Goal: Navigation & Orientation: Find specific page/section

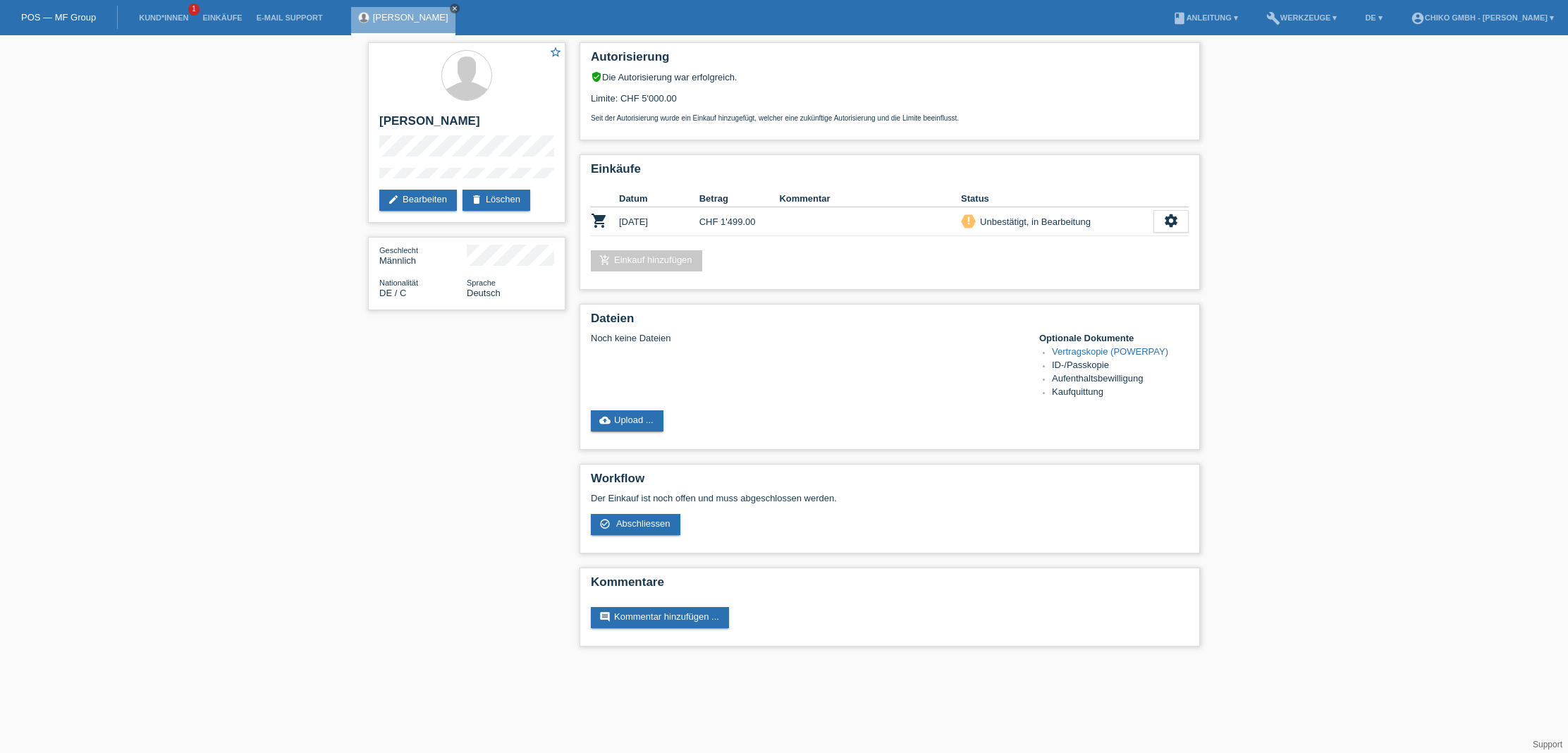
click at [452, 6] on icon "close" at bounding box center [455, 9] width 7 height 7
click at [219, 20] on link "Einkäufe" at bounding box center [222, 18] width 54 height 9
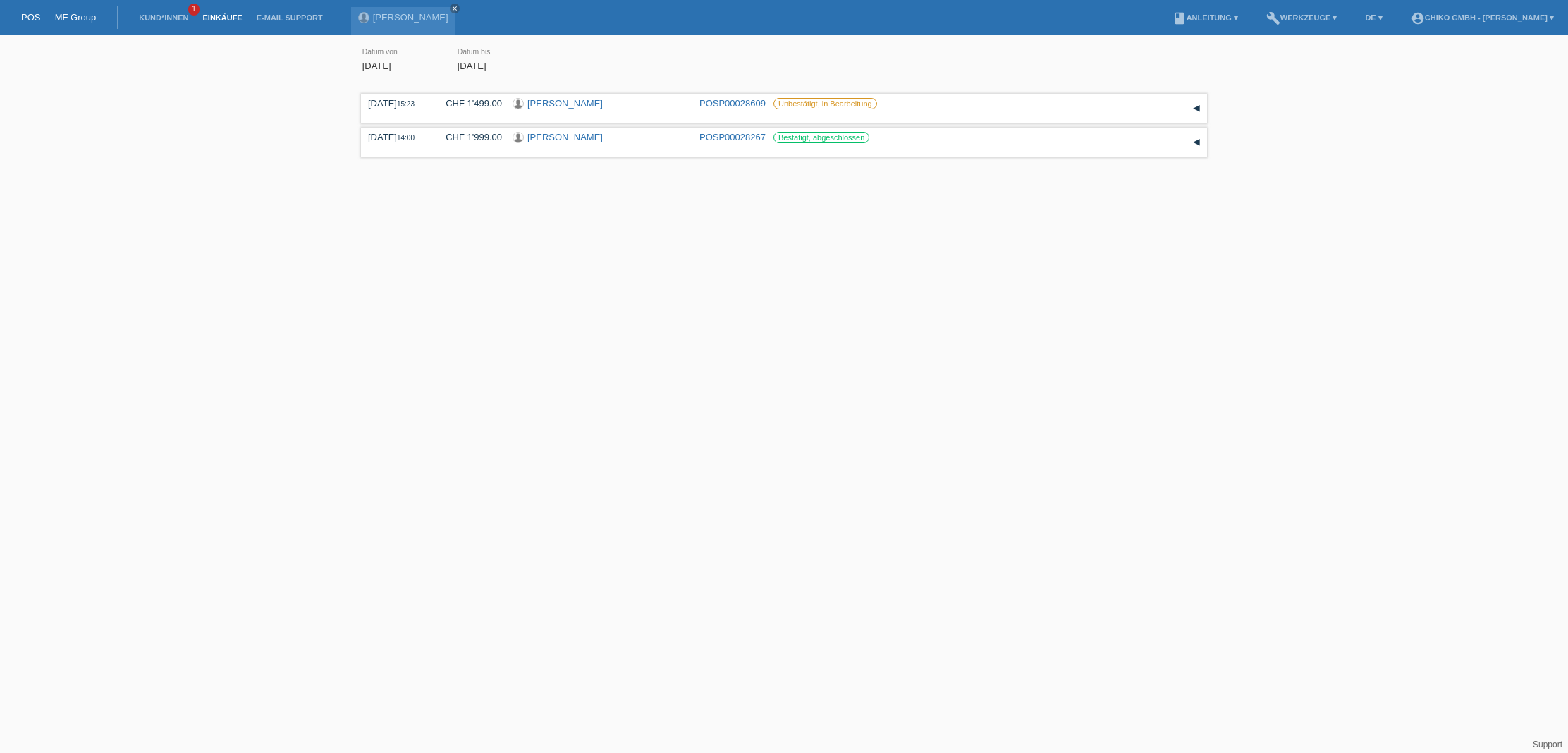
scroll to position [0, 1]
click at [214, 19] on link "Einkäufe" at bounding box center [222, 18] width 54 height 9
click at [155, 18] on link "Kund*innen" at bounding box center [164, 18] width 64 height 9
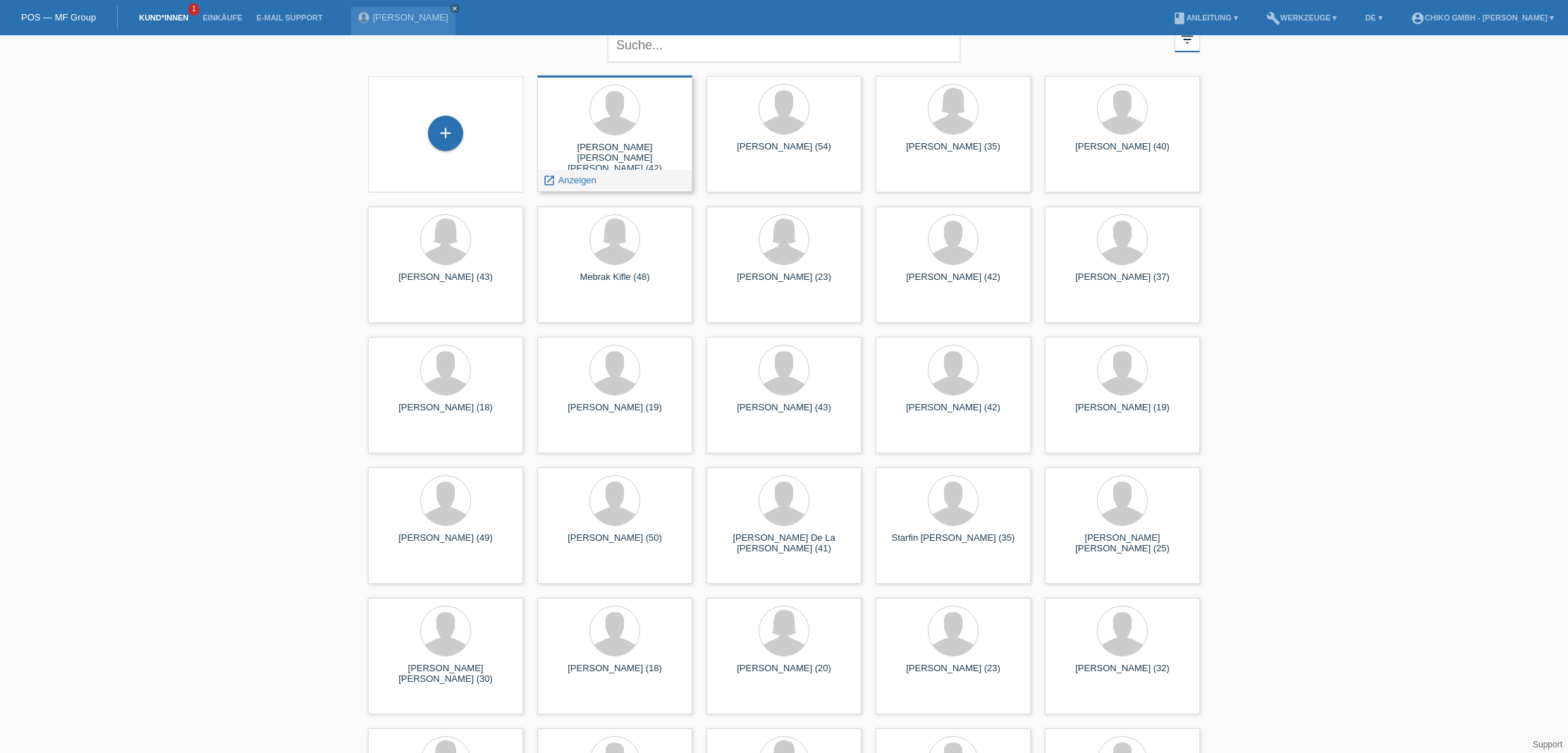
scroll to position [23, 0]
